Goal: Information Seeking & Learning: Learn about a topic

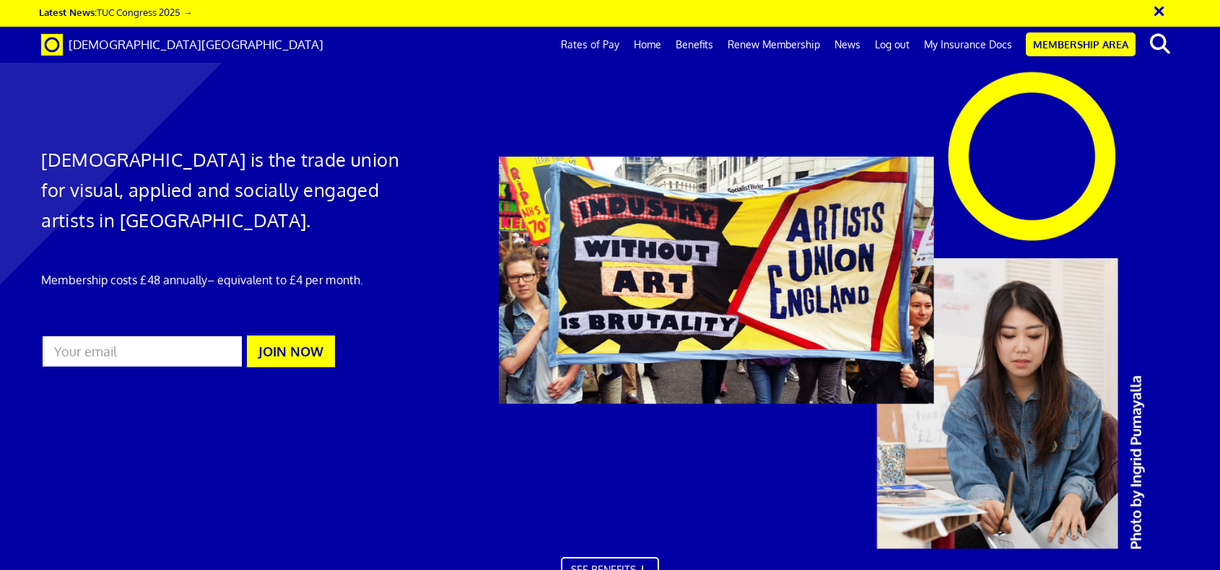
scroll to position [1451, 0]
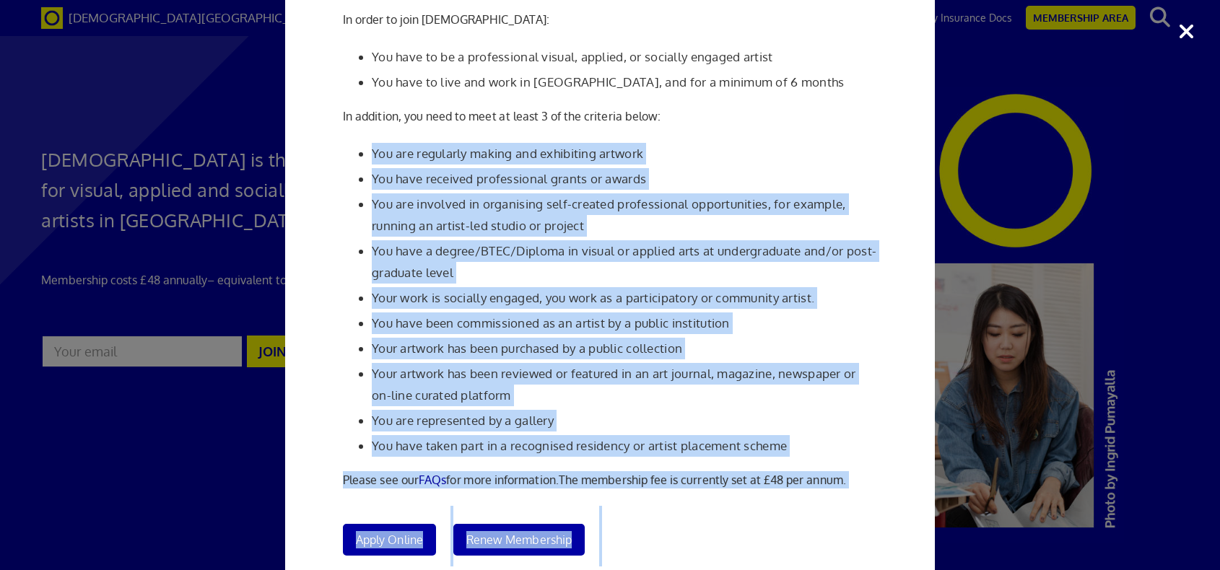
scroll to position [173, 0]
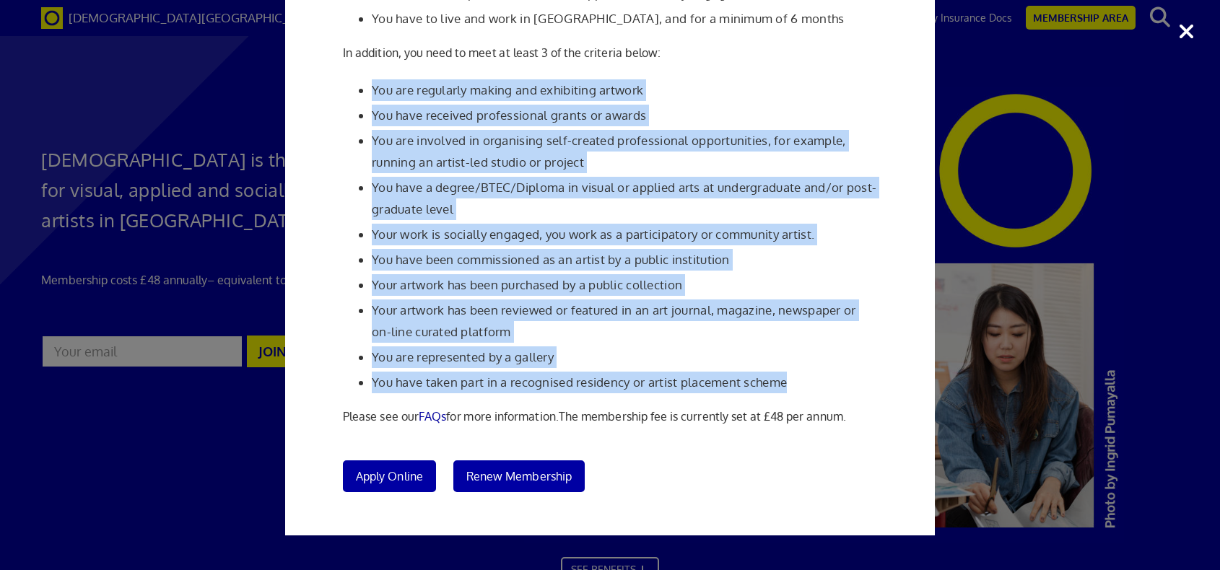
drag, startPoint x: 373, startPoint y: 261, endPoint x: 821, endPoint y: 370, distance: 461.6
click at [821, 370] on ul "You are regularly making and exhibiting artwork You have received professional …" at bounding box center [610, 236] width 534 height 314
copy ul "You are regularly making and exhibiting artwork You have received professional …"
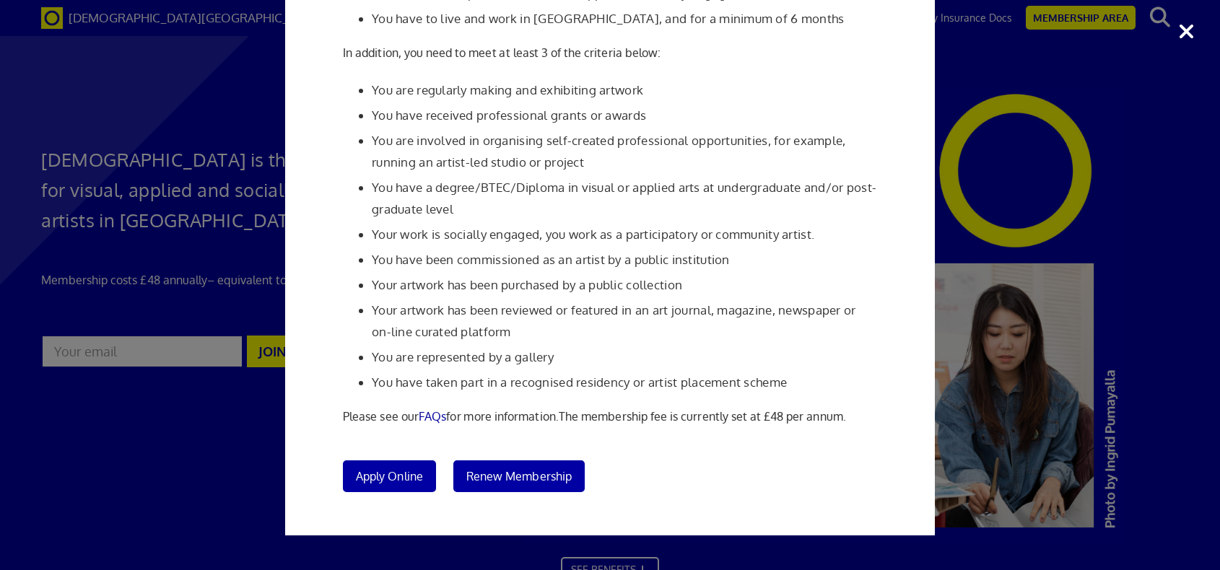
click at [1191, 33] on div "Membership Criteria In order to join [DEMOGRAPHIC_DATA]: You have to be a profe…" at bounding box center [610, 285] width 1220 height 570
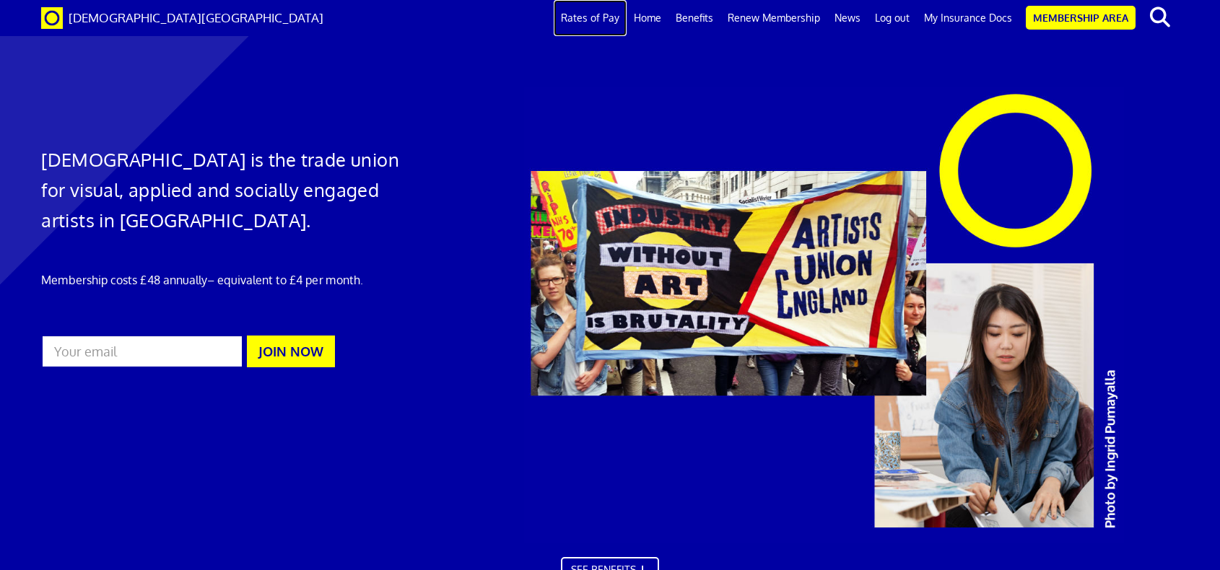
click at [582, 22] on link "Rates of Pay" at bounding box center [590, 18] width 73 height 36
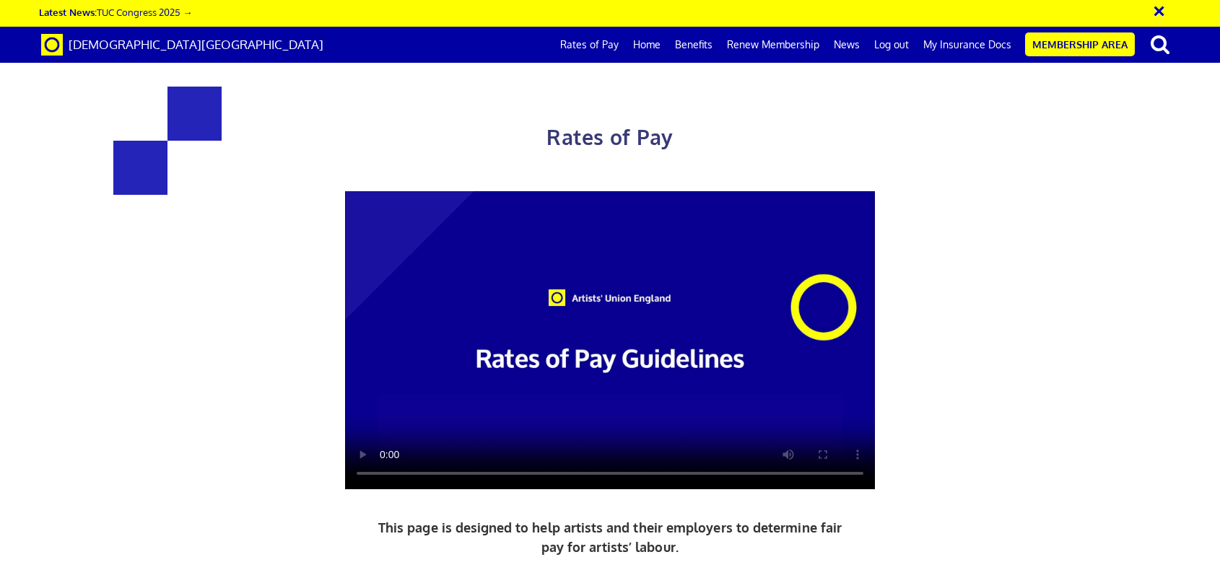
scroll to position [682, 0]
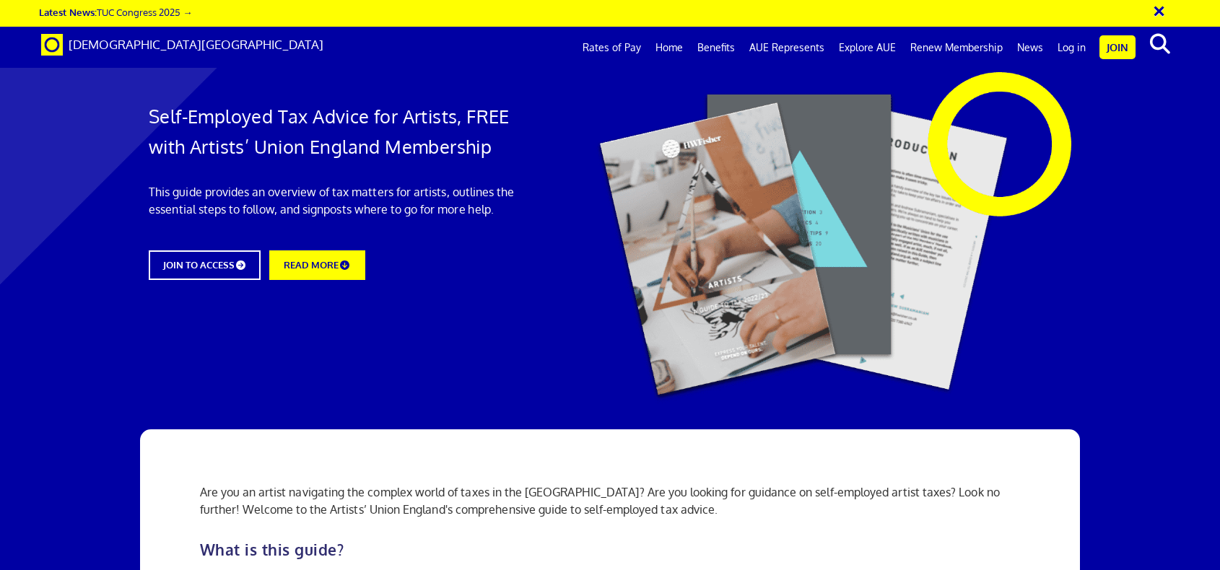
scroll to position [0, 15]
